Goal: Information Seeking & Learning: Learn about a topic

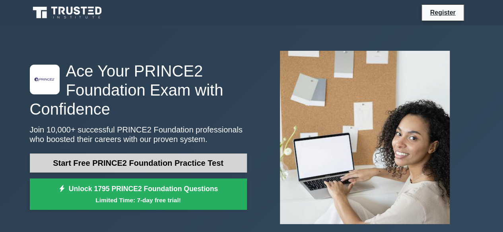
click at [162, 162] on link "Start Free PRINCE2 Foundation Practice Test" at bounding box center [138, 163] width 217 height 19
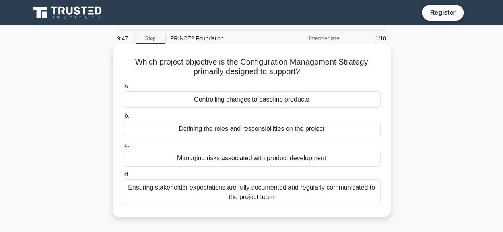
click at [277, 129] on div "Defining the roles and responsibilities on the project" at bounding box center [251, 129] width 257 height 17
click at [123, 119] on input "b. Defining the roles and responsibilities on the project" at bounding box center [123, 116] width 0 height 5
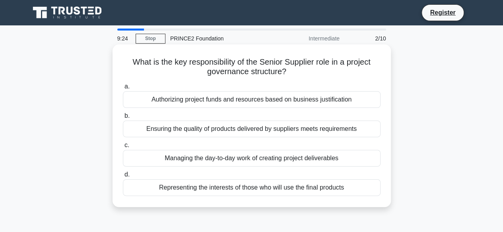
click at [331, 131] on div "Ensuring the quality of products delivered by suppliers meets requirements" at bounding box center [251, 129] width 257 height 17
click at [123, 119] on input "b. Ensuring the quality of products delivered by suppliers meets requirements" at bounding box center [123, 116] width 0 height 5
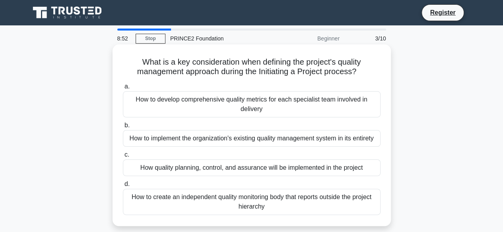
click at [306, 104] on div "How to develop comprehensive quality metrics for each specialist team involved …" at bounding box center [251, 104] width 257 height 26
click at [123, 89] on input "a. How to develop comprehensive quality metrics for each specialist team involv…" at bounding box center [123, 86] width 0 height 5
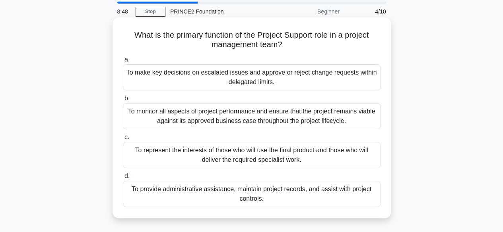
scroll to position [40, 0]
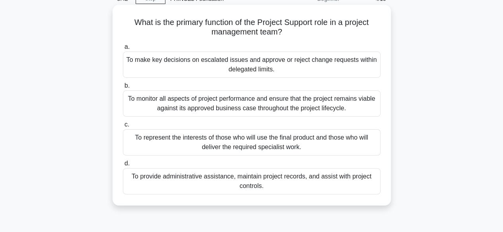
click at [309, 178] on div "To provide administrative assistance, maintain project records, and assist with…" at bounding box center [251, 181] width 257 height 26
click at [123, 166] on input "d. To provide administrative assistance, maintain project records, and assist w…" at bounding box center [123, 163] width 0 height 5
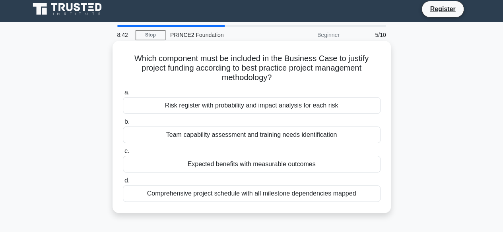
scroll to position [0, 0]
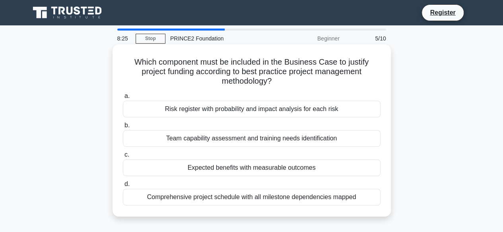
click at [279, 168] on div "Expected benefits with measurable outcomes" at bounding box center [251, 168] width 257 height 17
click at [123, 158] on input "c. Expected benefits with measurable outcomes" at bounding box center [123, 155] width 0 height 5
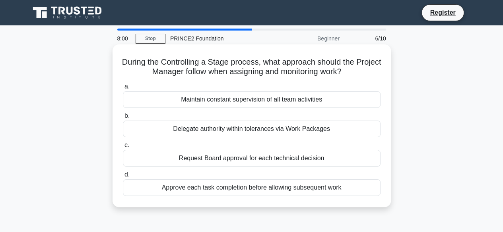
click at [308, 98] on div "Maintain constant supervision of all team activities" at bounding box center [251, 99] width 257 height 17
click at [123, 89] on input "a. Maintain constant supervision of all team activities" at bounding box center [123, 86] width 0 height 5
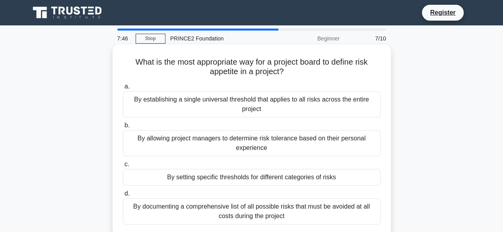
click at [300, 178] on div "By setting specific thresholds for different categories of risks" at bounding box center [251, 177] width 257 height 17
click at [123, 167] on input "c. By setting specific thresholds for different categories of risks" at bounding box center [123, 164] width 0 height 5
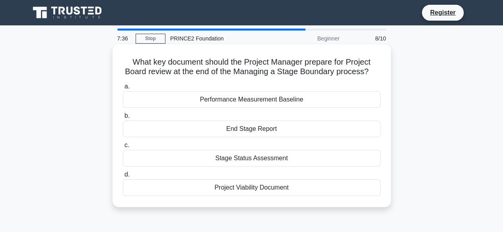
click at [282, 128] on div "End Stage Report" at bounding box center [251, 129] width 257 height 17
click at [123, 119] on input "b. End Stage Report" at bounding box center [123, 116] width 0 height 5
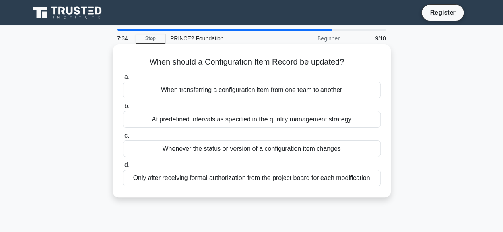
click at [321, 90] on div "When transferring a configuration item from one team to another" at bounding box center [251, 90] width 257 height 17
click at [123, 80] on input "a. When transferring a configuration item from one team to another" at bounding box center [123, 77] width 0 height 5
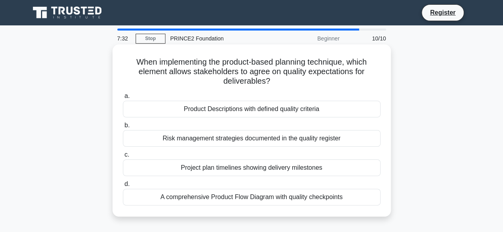
click at [276, 142] on div "Risk management strategies documented in the quality register" at bounding box center [251, 138] width 257 height 17
click at [123, 128] on input "b. Risk management strategies documented in the quality register" at bounding box center [123, 125] width 0 height 5
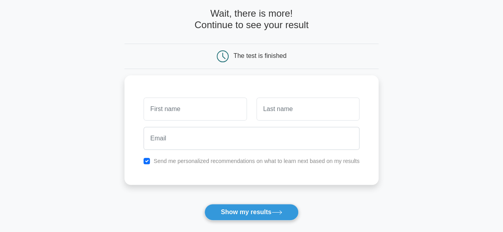
scroll to position [79, 0]
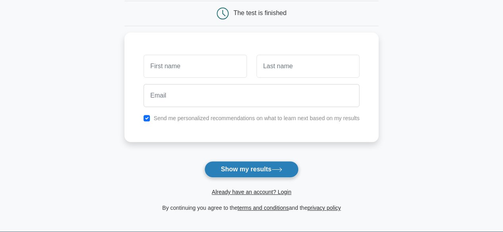
click at [267, 164] on button "Show my results" at bounding box center [251, 169] width 94 height 17
type input "gt"
click at [279, 175] on button "Show my results" at bounding box center [251, 169] width 94 height 17
click at [274, 167] on button "Show my results" at bounding box center [251, 169] width 94 height 17
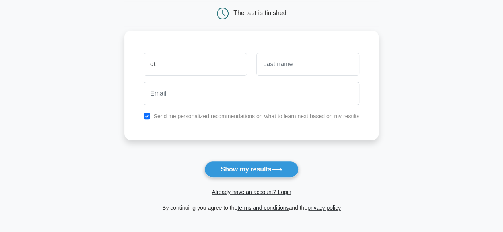
click at [281, 76] on div at bounding box center [308, 64] width 112 height 29
click at [280, 69] on input "text" at bounding box center [307, 64] width 103 height 23
type input "gtd"
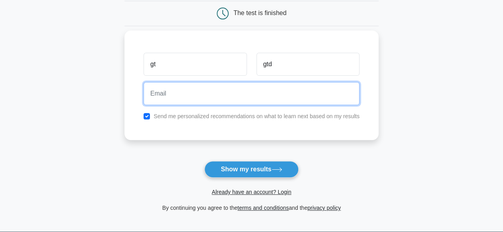
click at [235, 96] on input "email" at bounding box center [251, 93] width 216 height 23
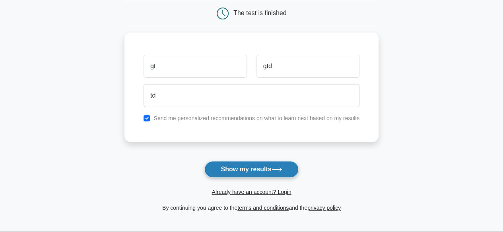
click at [281, 169] on icon at bounding box center [276, 170] width 11 height 4
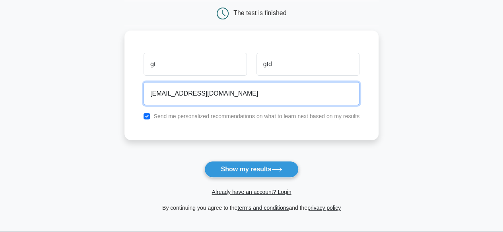
type input "td@gmail.com"
click at [204, 161] on button "Show my results" at bounding box center [251, 169] width 94 height 17
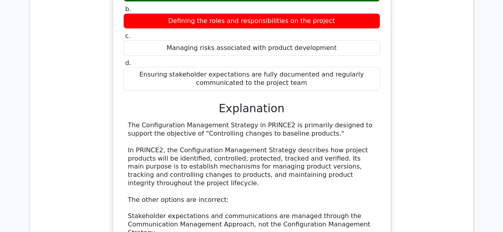
scroll to position [755, 0]
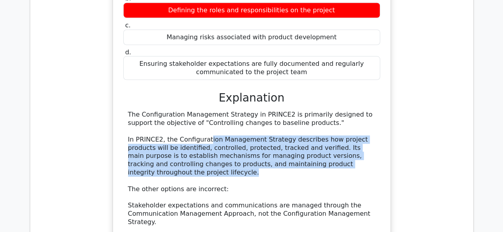
drag, startPoint x: 203, startPoint y: 104, endPoint x: 361, endPoint y: 137, distance: 161.8
click at [361, 137] on div "The Configuration Management Strategy in PRINCE2 is primarily designed to suppo…" at bounding box center [251, 202] width 247 height 182
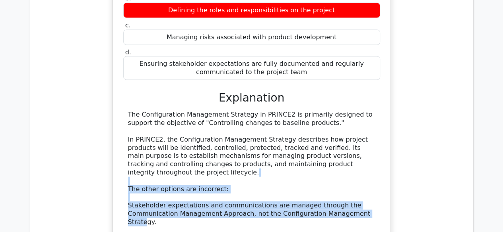
drag, startPoint x: 362, startPoint y: 138, endPoint x: 360, endPoint y: 178, distance: 40.5
click at [360, 178] on div "The Configuration Management Strategy in PRINCE2 is primarily designed to suppo…" at bounding box center [251, 202] width 247 height 182
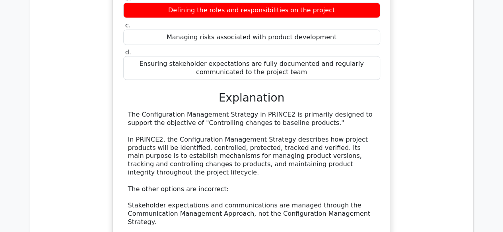
click at [272, 114] on div "The Configuration Management Strategy in PRINCE2 is primarily designed to suppo…" at bounding box center [251, 202] width 247 height 182
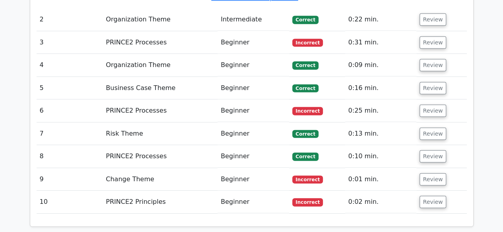
scroll to position [1022, 0]
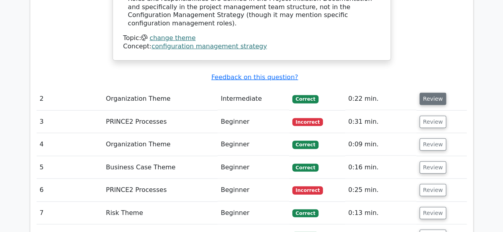
click at [430, 93] on button "Review" at bounding box center [432, 99] width 27 height 12
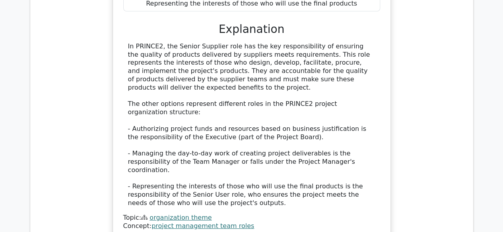
scroll to position [1181, 0]
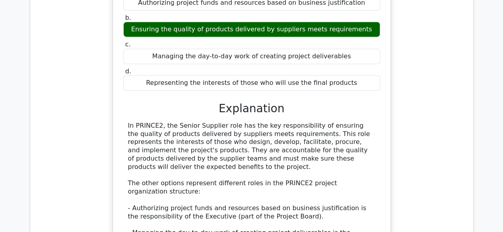
drag, startPoint x: 252, startPoint y: 74, endPoint x: 353, endPoint y: 109, distance: 106.6
click at [353, 122] on div "In PRINCE2, the Senior Supplier role has the key responsibility of ensuring the…" at bounding box center [251, 204] width 247 height 165
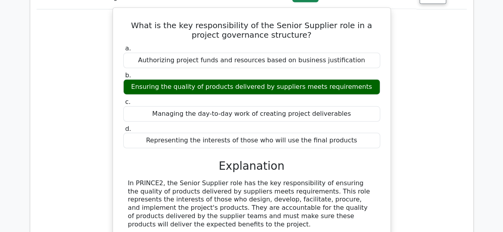
scroll to position [1141, 0]
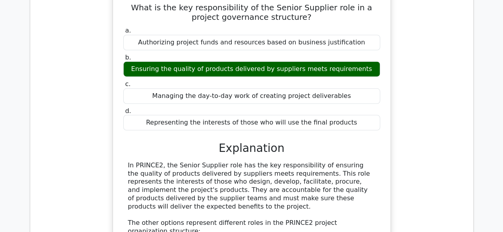
drag, startPoint x: 284, startPoint y: 114, endPoint x: 361, endPoint y: 151, distance: 84.9
drag, startPoint x: 363, startPoint y: 150, endPoint x: 294, endPoint y: 115, distance: 77.3
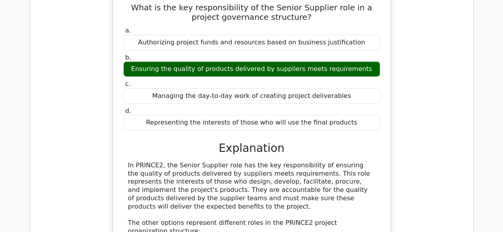
drag, startPoint x: 213, startPoint y: 119, endPoint x: 363, endPoint y: 151, distance: 154.0
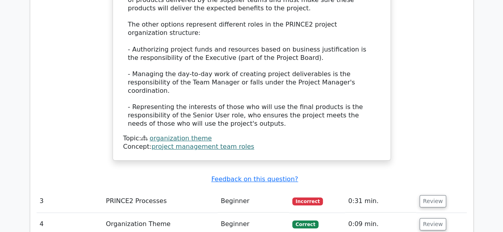
scroll to position [1379, 0]
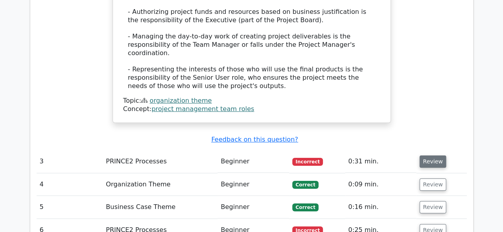
click at [424, 156] on button "Review" at bounding box center [432, 162] width 27 height 12
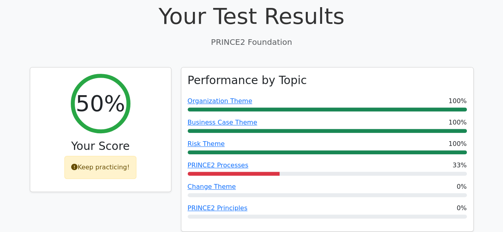
scroll to position [307, 0]
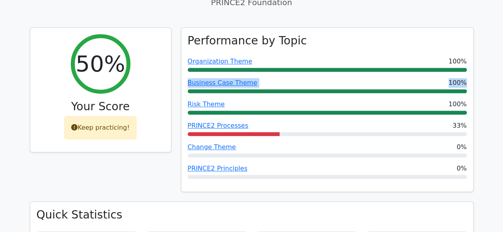
drag, startPoint x: 501, startPoint y: 43, endPoint x: 501, endPoint y: 48, distance: 5.6
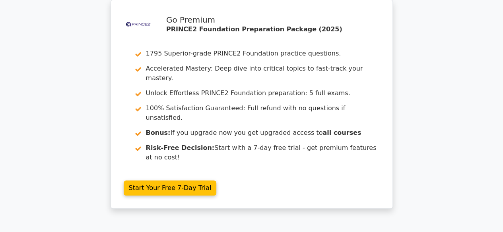
scroll to position [17, 0]
